Goal: Understand process/instructions

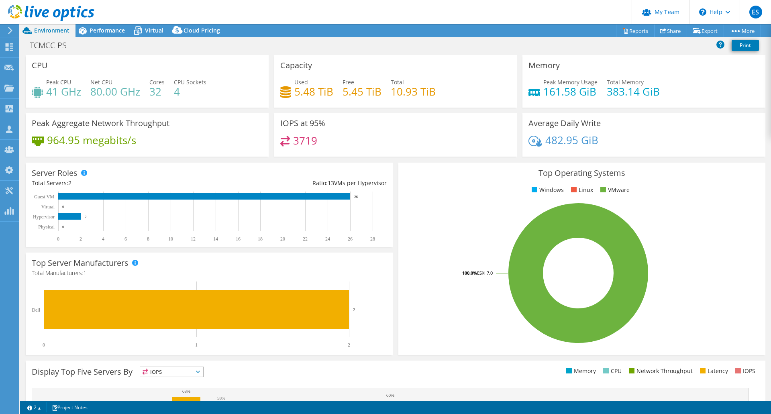
select select "USD"
click at [725, 186] on ul "Windows Linux VMware" at bounding box center [581, 190] width 355 height 9
